Goal: Information Seeking & Learning: Check status

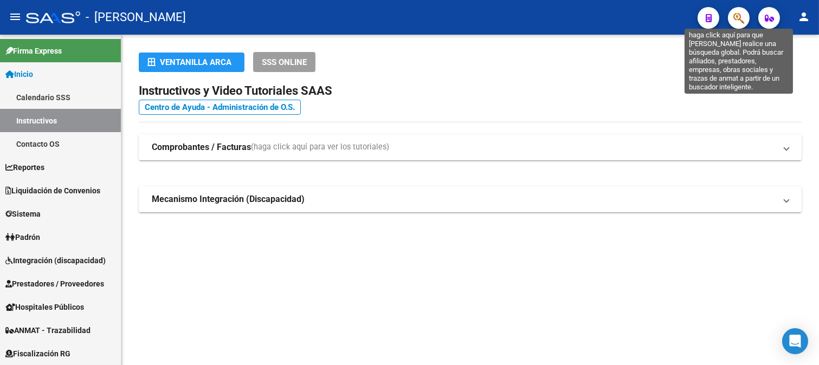
click at [737, 17] on icon "button" at bounding box center [738, 18] width 11 height 12
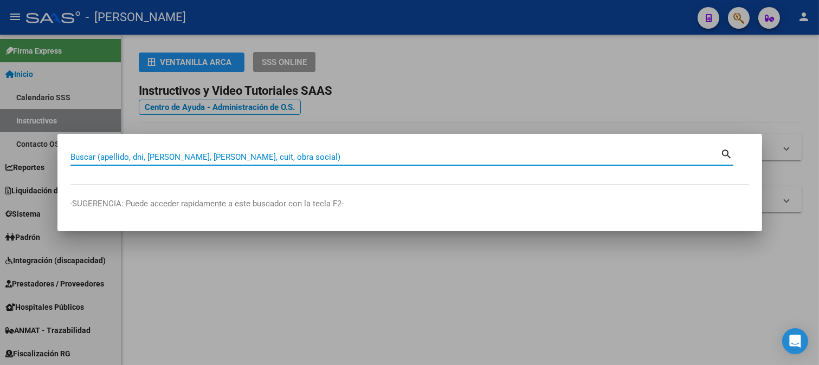
paste input "20343835354"
type input "20343835354"
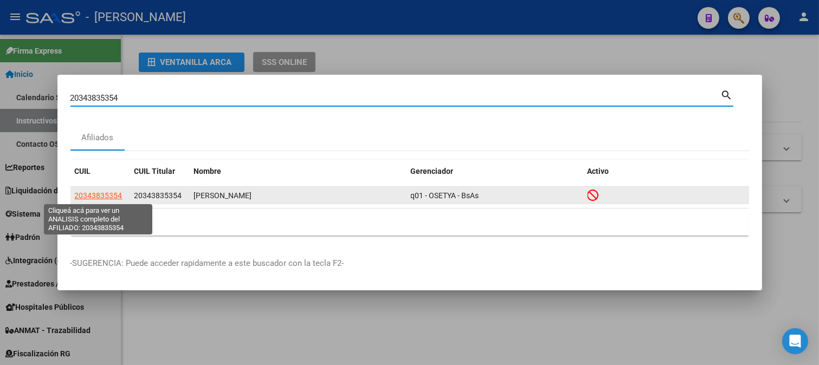
click at [89, 193] on span "20343835354" at bounding box center [99, 195] width 48 height 9
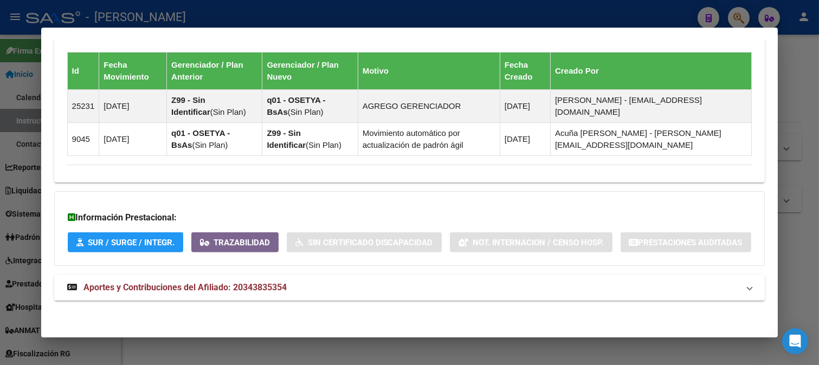
scroll to position [792, 0]
click at [286, 286] on span "Aportes y Contribuciones del Afiliado: 20343835354" at bounding box center [184, 287] width 203 height 10
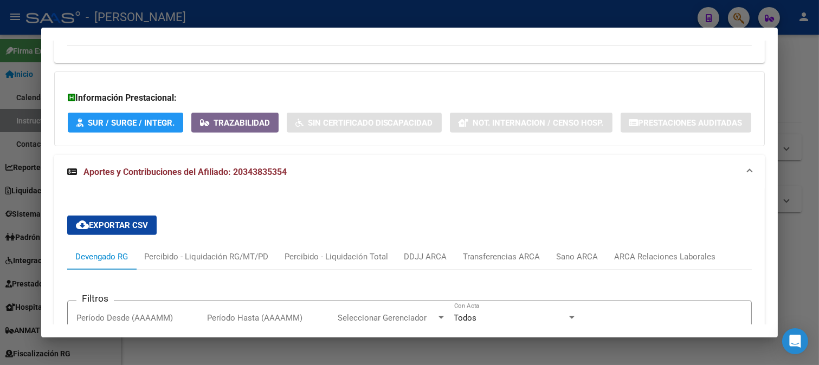
scroll to position [1063, 0]
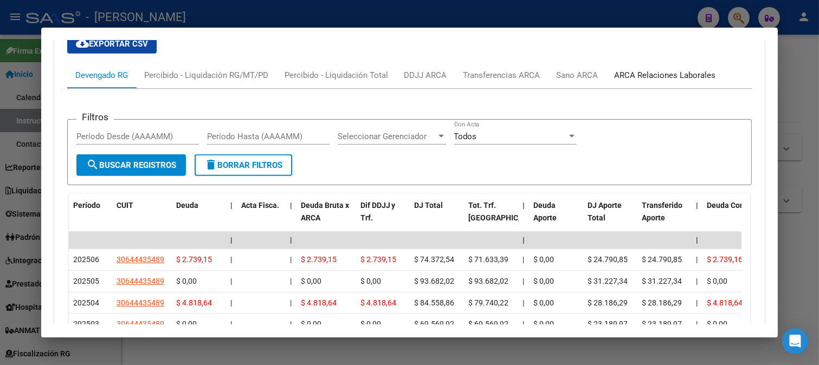
click at [683, 81] on div "ARCA Relaciones Laborales" at bounding box center [664, 75] width 101 height 12
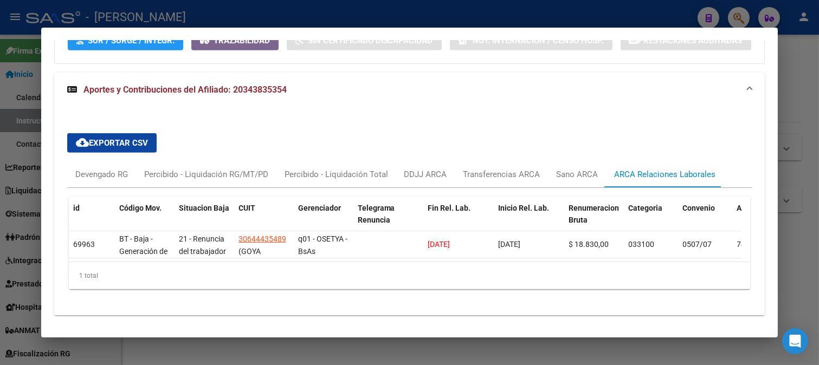
scroll to position [1015, 0]
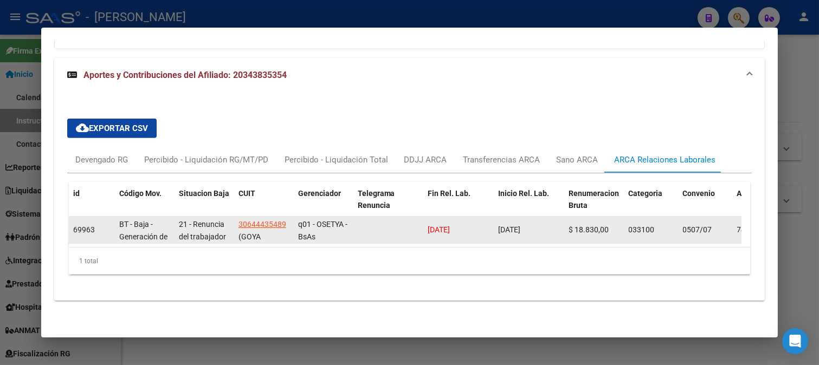
drag, startPoint x: 468, startPoint y: 229, endPoint x: 408, endPoint y: 229, distance: 59.6
click at [408, 229] on div "69963 BT - Baja - Generación de Clave 21 - Renuncia del trabajador / ART.240 - …" at bounding box center [742, 230] width 1346 height 27
copy span "[DATE]"
